Goal: Task Accomplishment & Management: Complete application form

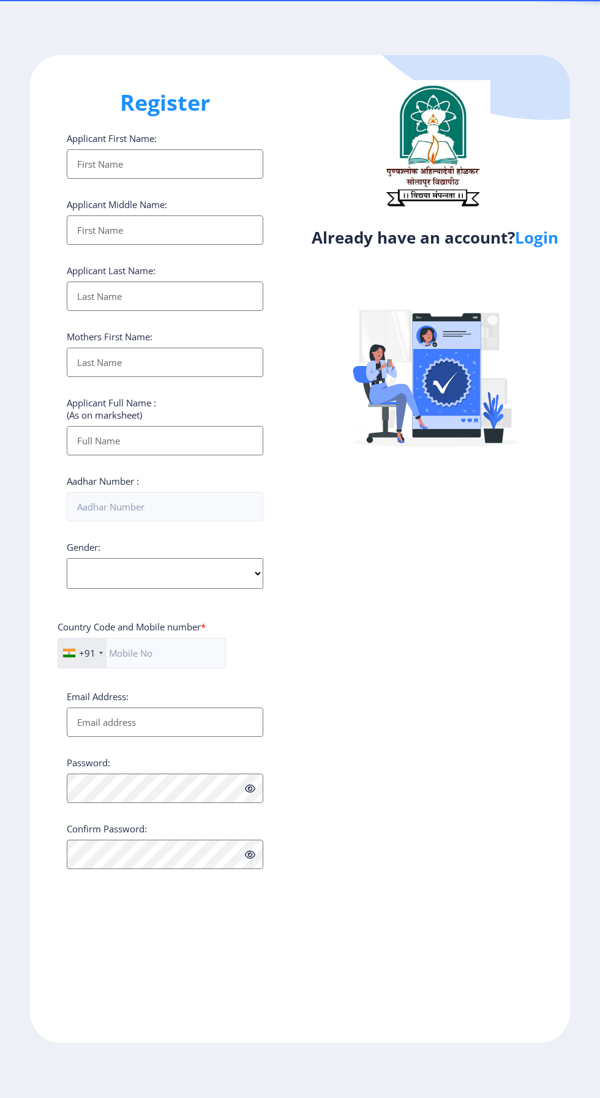
select select
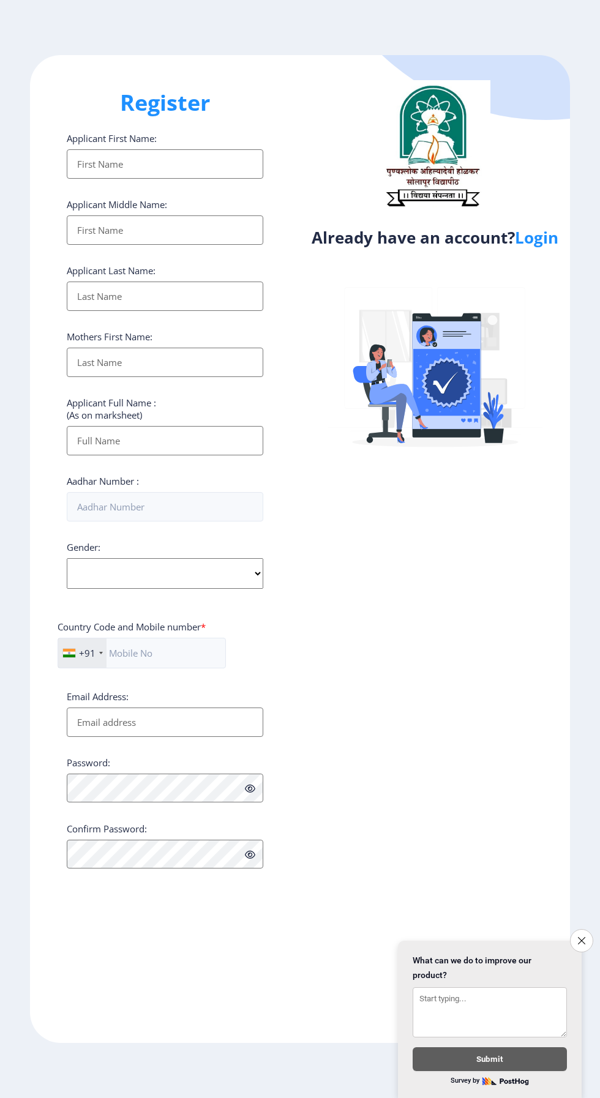
click at [466, 1085] on link "Survey by" at bounding box center [489, 1081] width 154 height 10
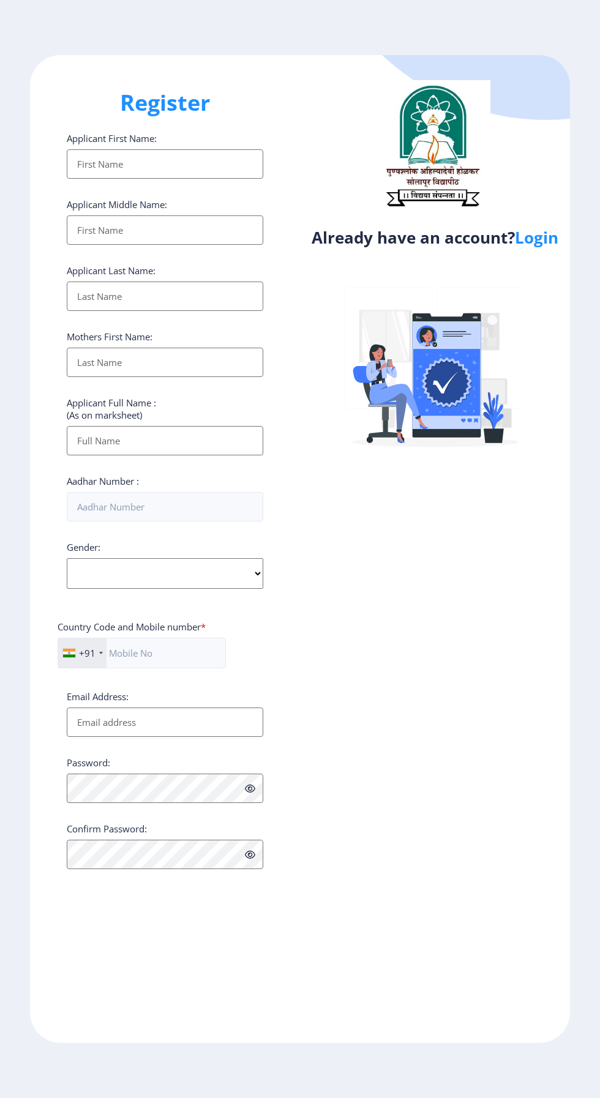
select select
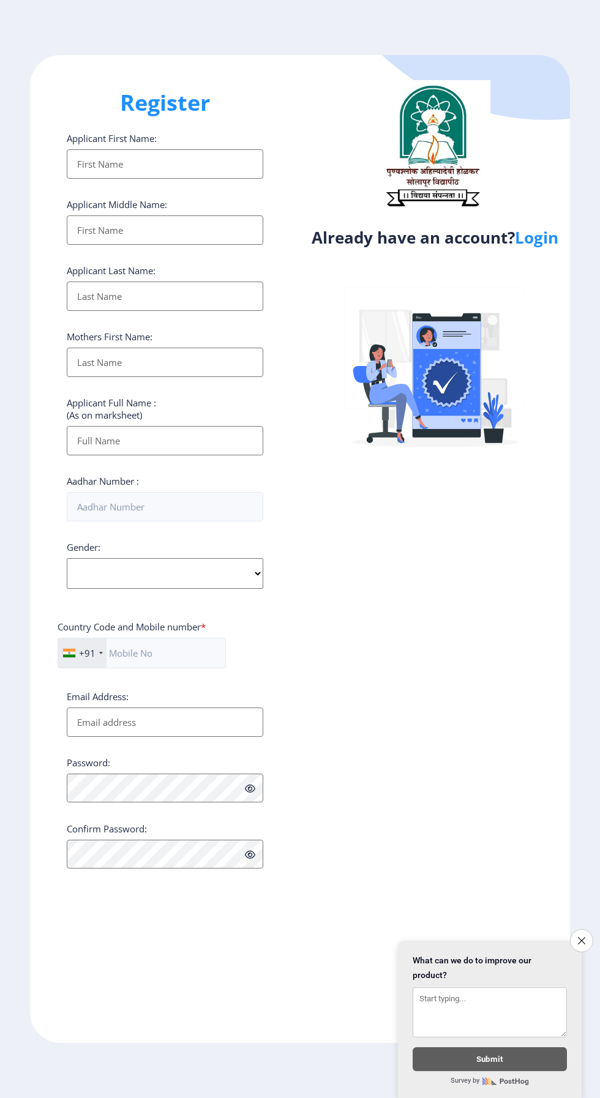
click at [548, 237] on link "Login" at bounding box center [536, 237] width 43 height 22
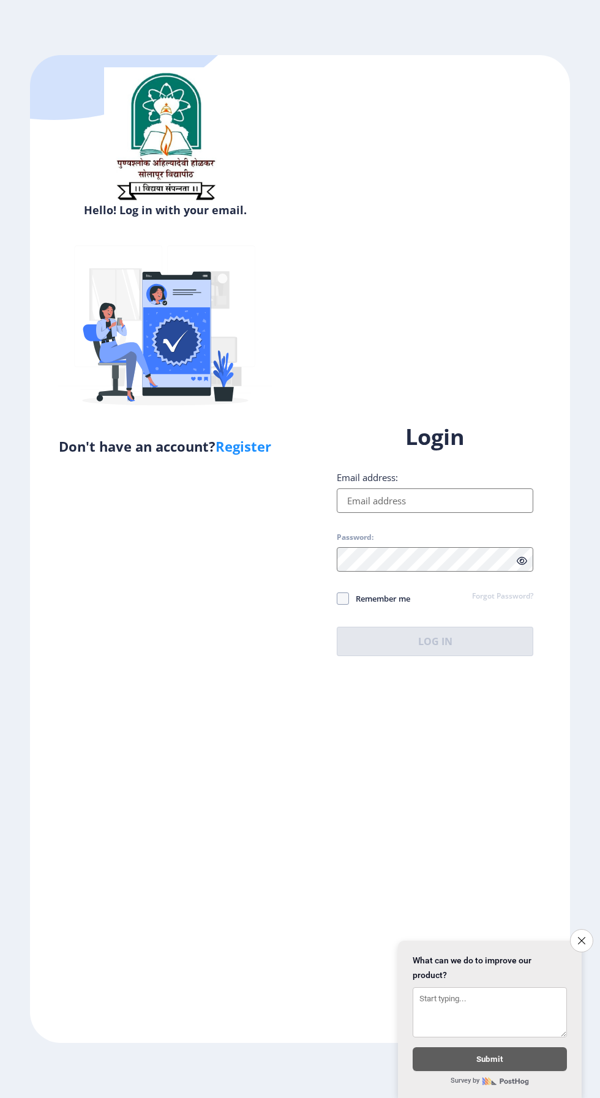
select select
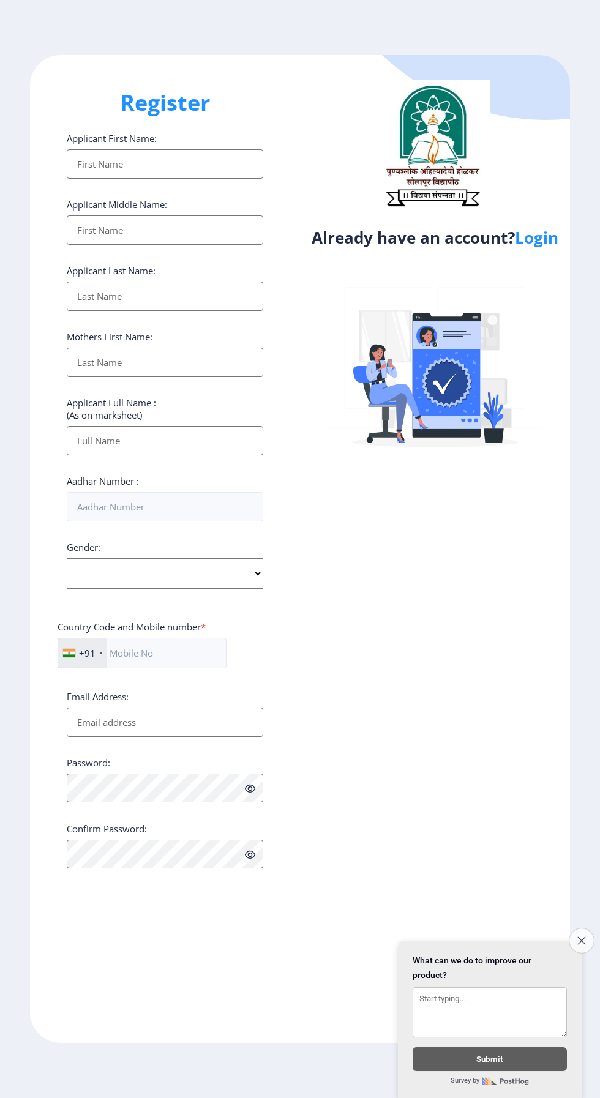
click at [581, 933] on button "Close survey" at bounding box center [581, 941] width 26 height 26
